Goal: Task Accomplishment & Management: Complete application form

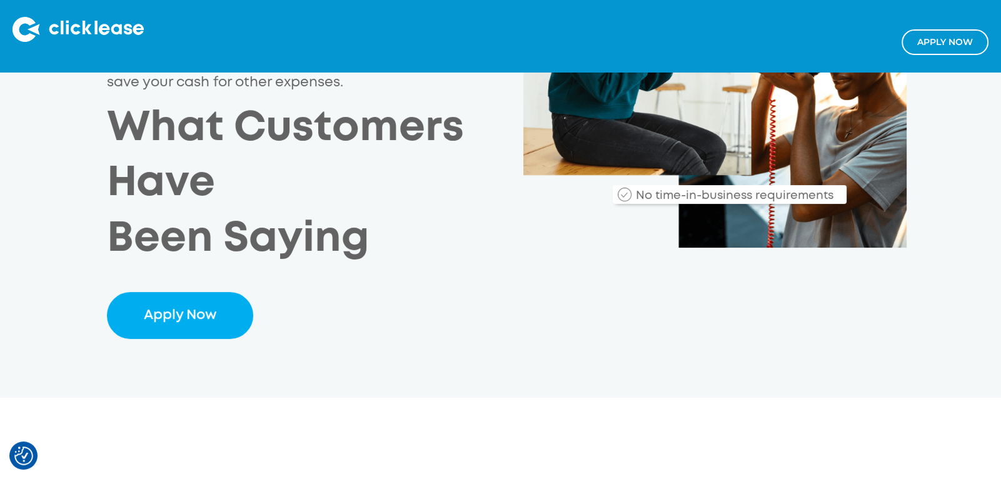
scroll to position [350, 0]
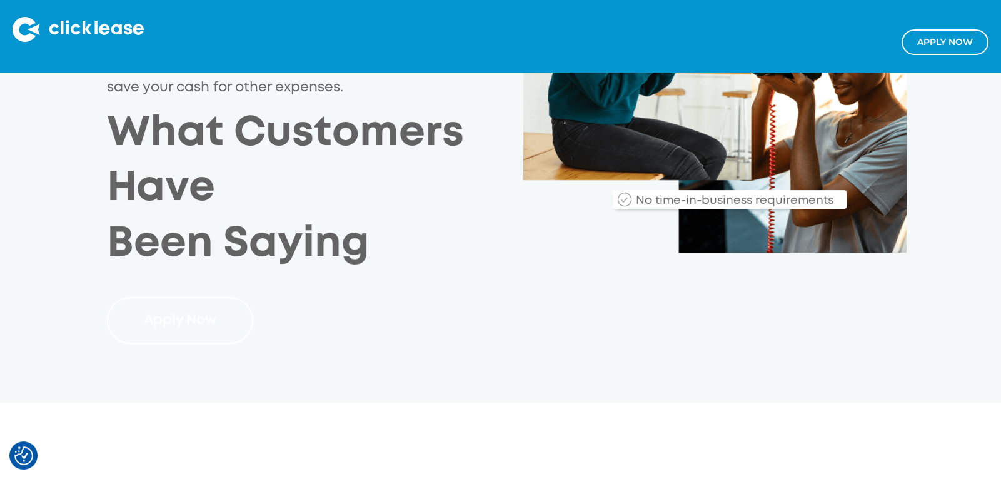
click at [226, 327] on link "Apply Now" at bounding box center [180, 320] width 146 height 47
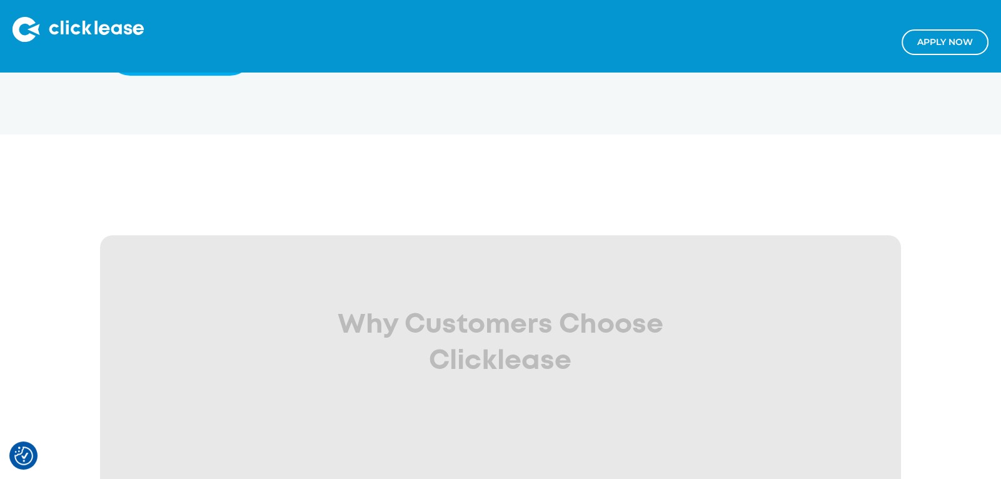
scroll to position [630, 0]
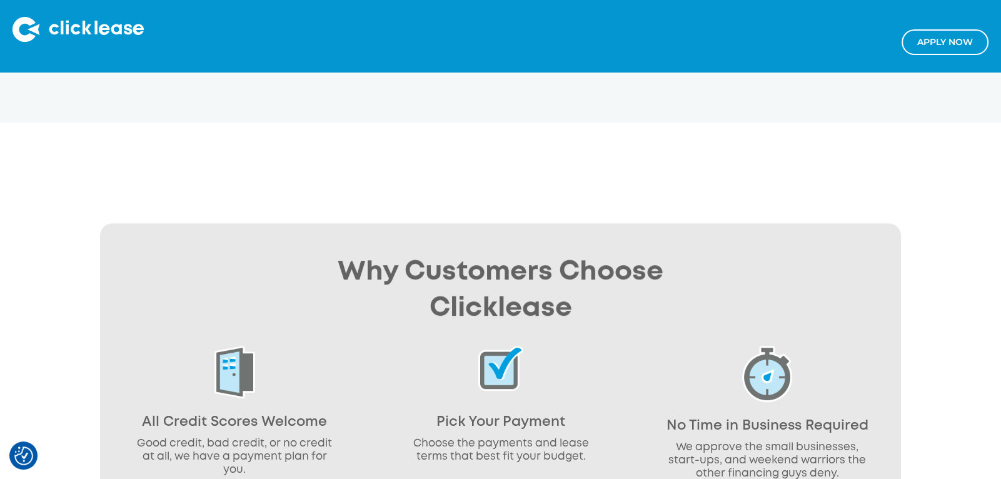
click at [961, 38] on link "Apply NOw" at bounding box center [945, 42] width 87 height 26
